Goal: Task Accomplishment & Management: Manage account settings

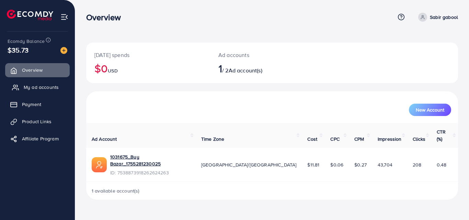
click at [44, 91] on link "My ad accounts" at bounding box center [37, 87] width 65 height 14
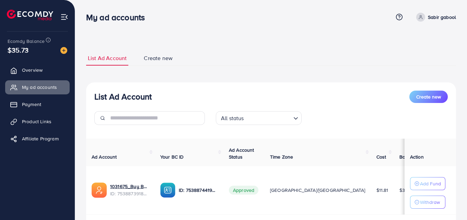
scroll to position [46, 0]
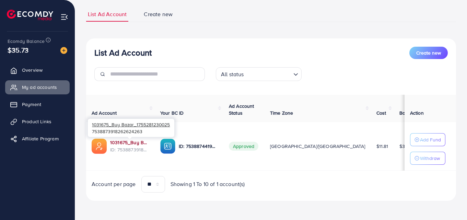
click at [119, 142] on link "1031675_Buy Bazar_1755281230025" at bounding box center [129, 142] width 39 height 7
